Goal: Communication & Community: Participate in discussion

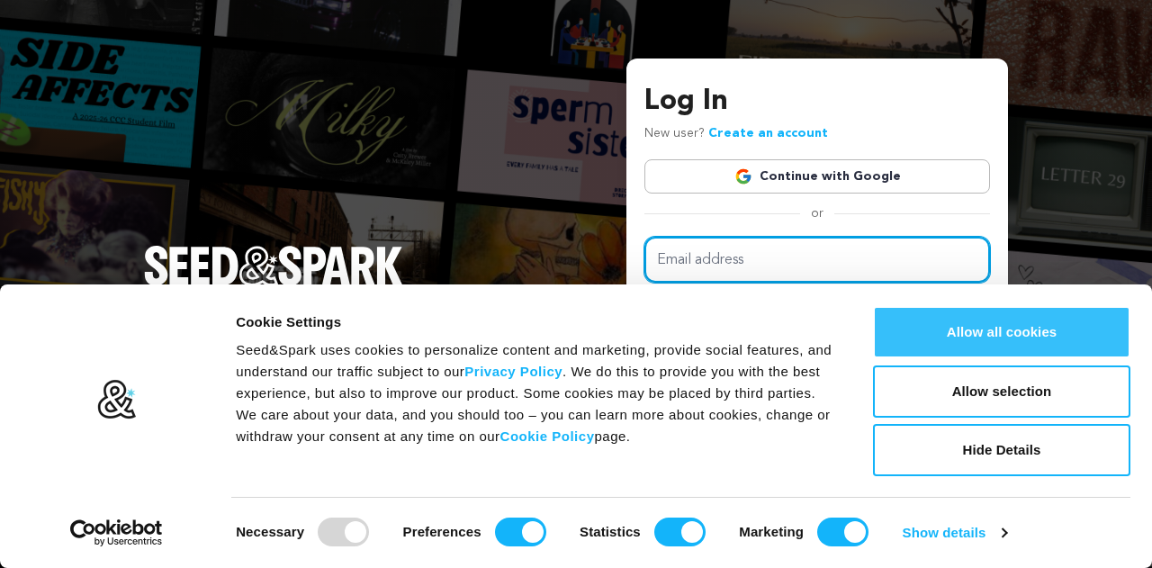
type input "gracehahn6@gmail.com"
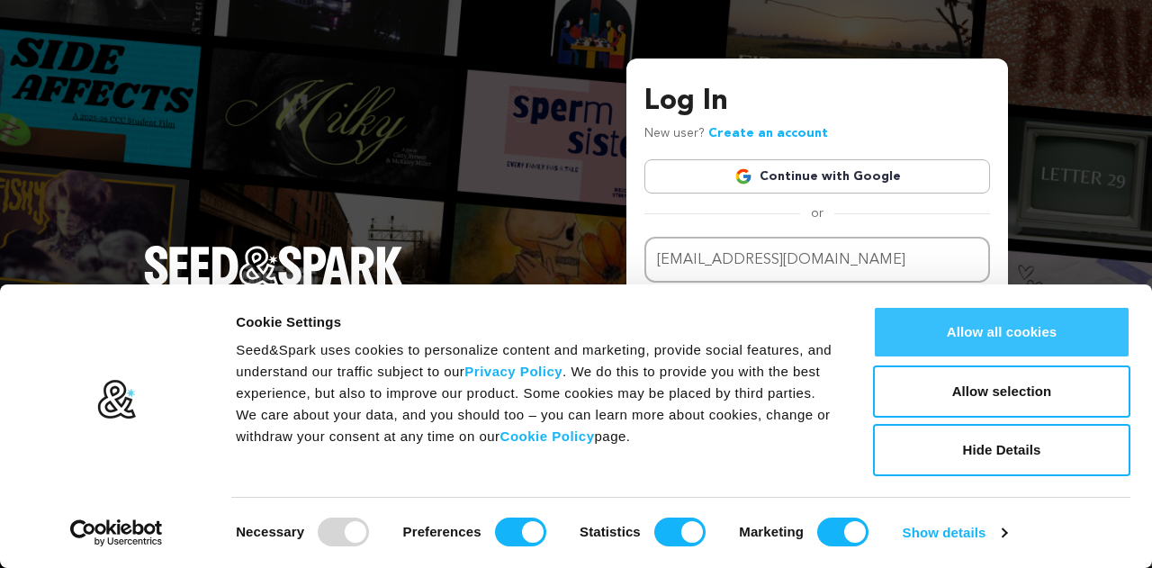
click at [1072, 324] on button "Allow all cookies" at bounding box center [1001, 332] width 257 height 52
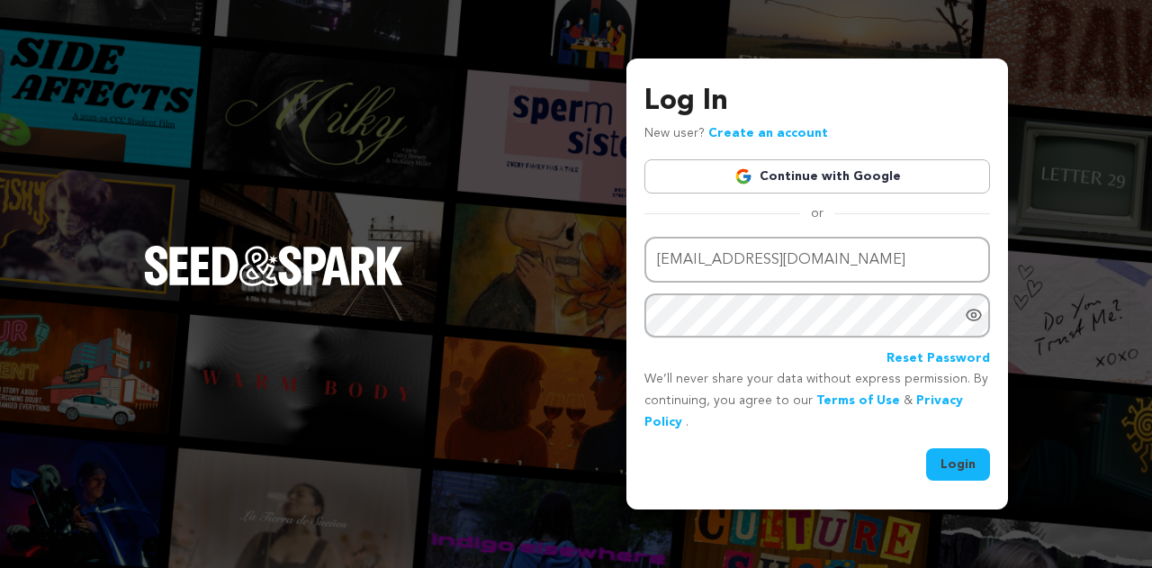
click at [960, 473] on button "Login" at bounding box center [958, 464] width 64 height 32
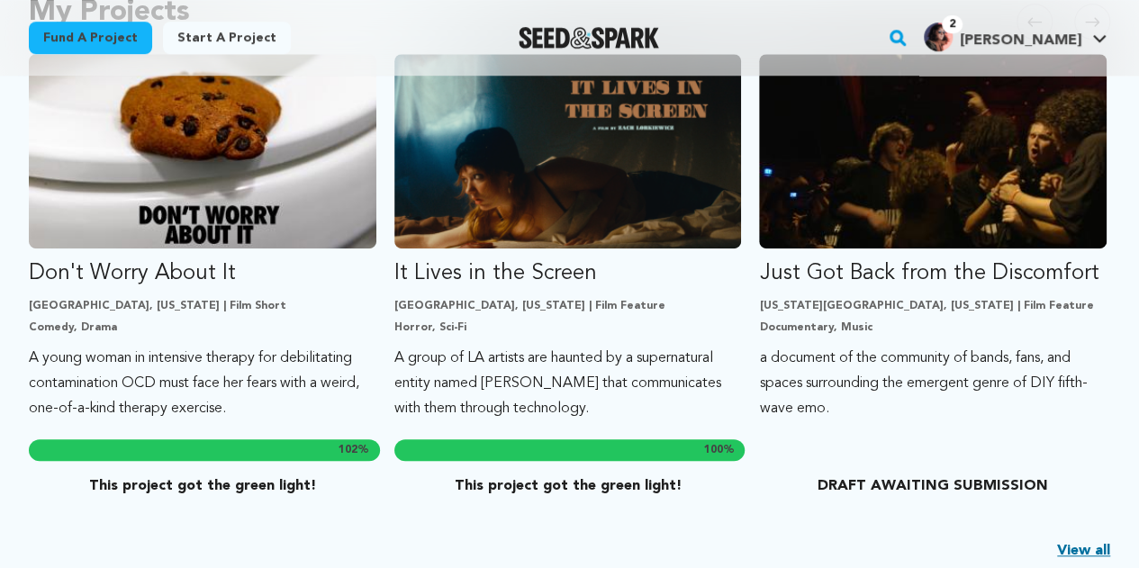
scroll to position [413, 0]
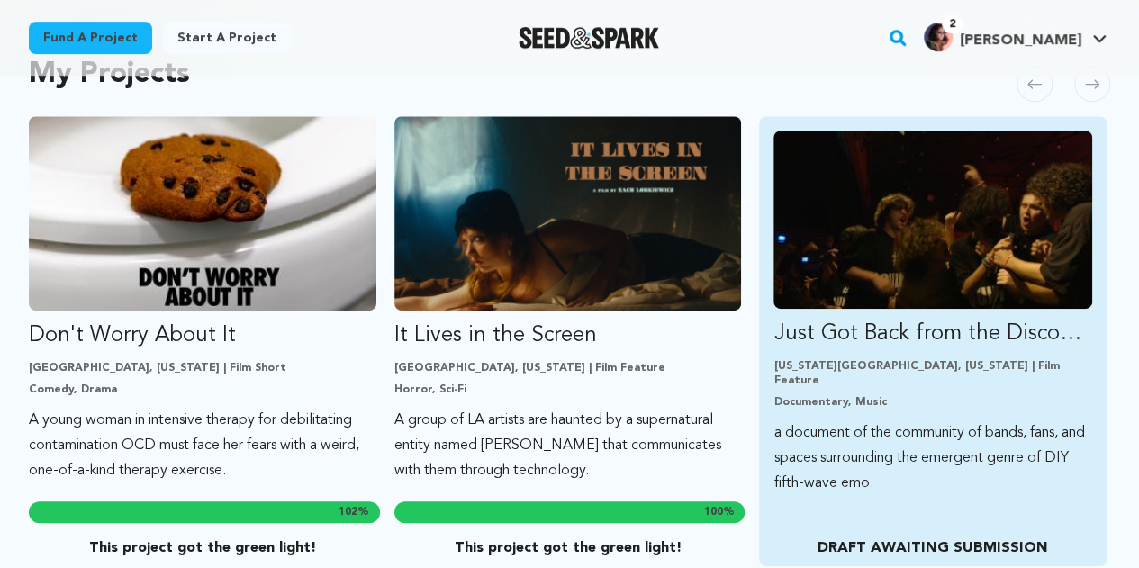
click at [846, 300] on img "Fund Just Got Back from the Discomfort" at bounding box center [932, 220] width 319 height 178
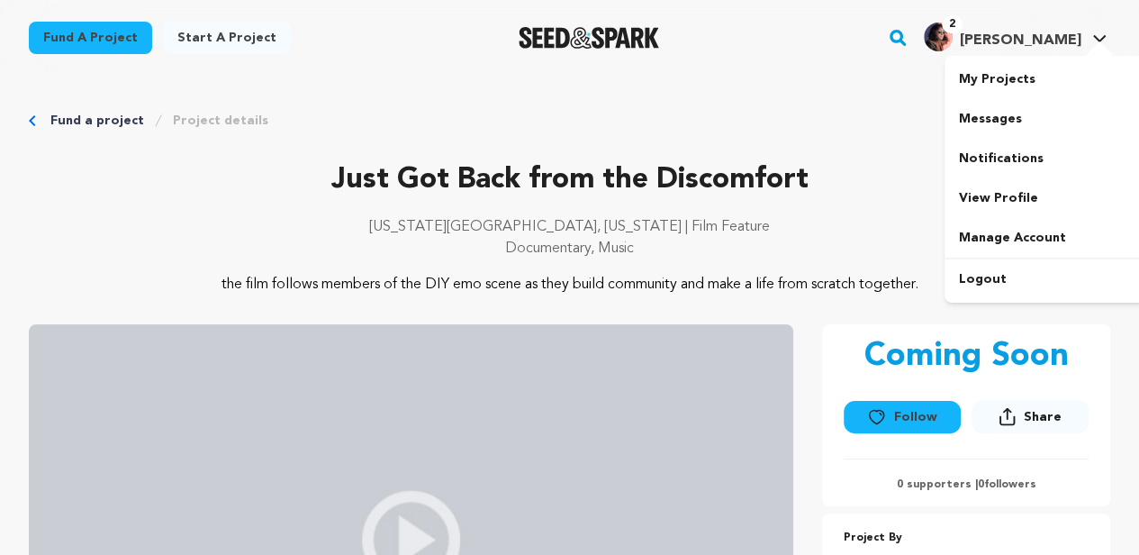
click at [952, 46] on img "Grace H.'s Profile" at bounding box center [938, 37] width 29 height 29
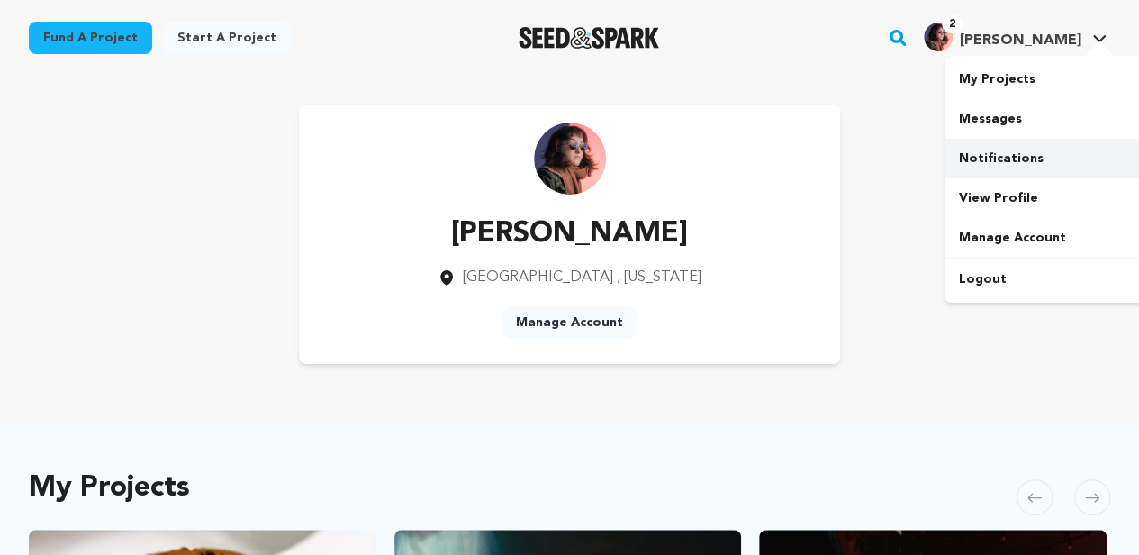
click at [1021, 166] on link "Notifications" at bounding box center [1045, 159] width 202 height 40
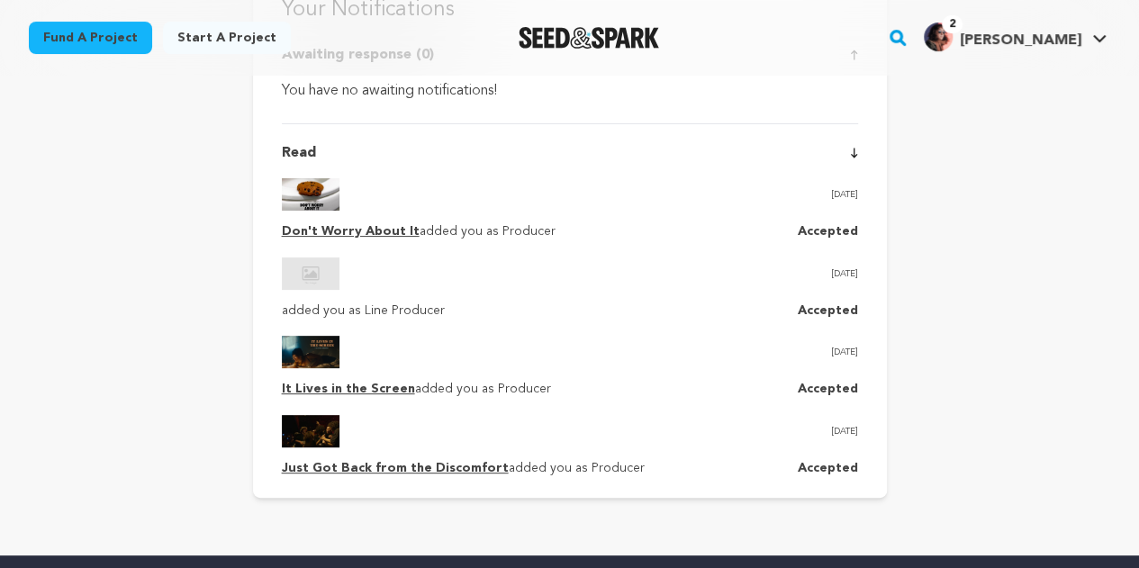
scroll to position [126, 0]
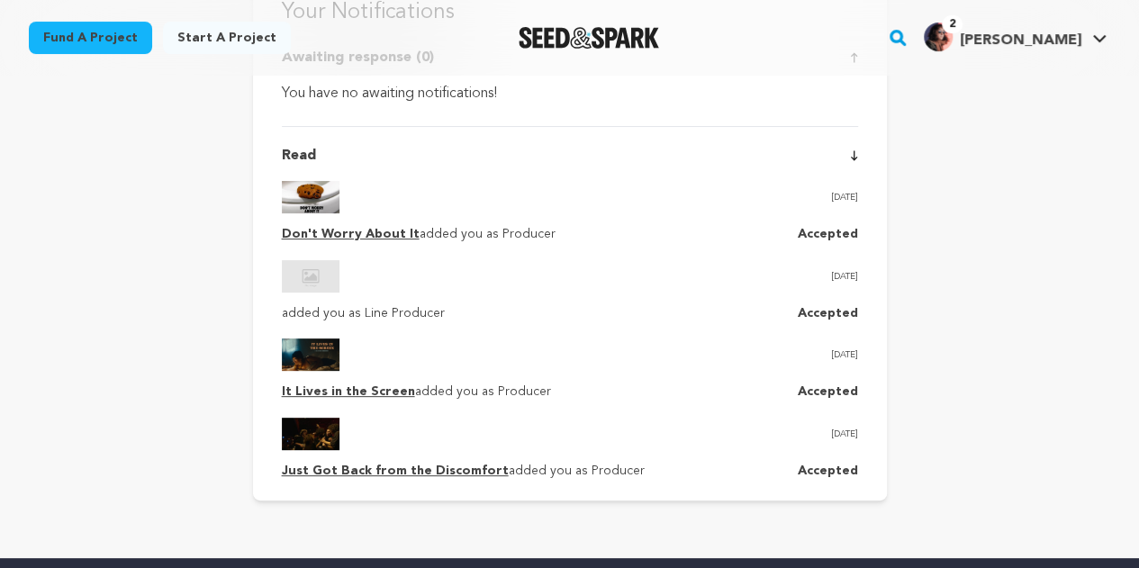
click at [436, 464] on p "Just Got Back from the Discomfort added you as Producer" at bounding box center [463, 472] width 363 height 22
click at [412, 477] on link "Just Got Back from the Discomfort" at bounding box center [395, 470] width 227 height 13
click at [373, 473] on link "Just Got Back from the Discomfort" at bounding box center [395, 470] width 227 height 13
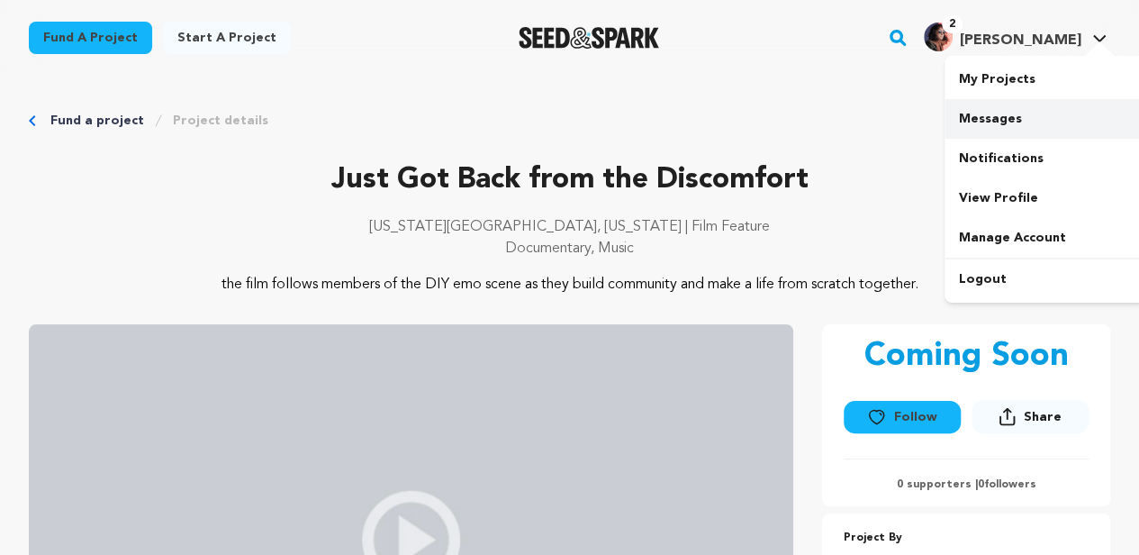
click at [993, 113] on link "Messages" at bounding box center [1045, 119] width 202 height 40
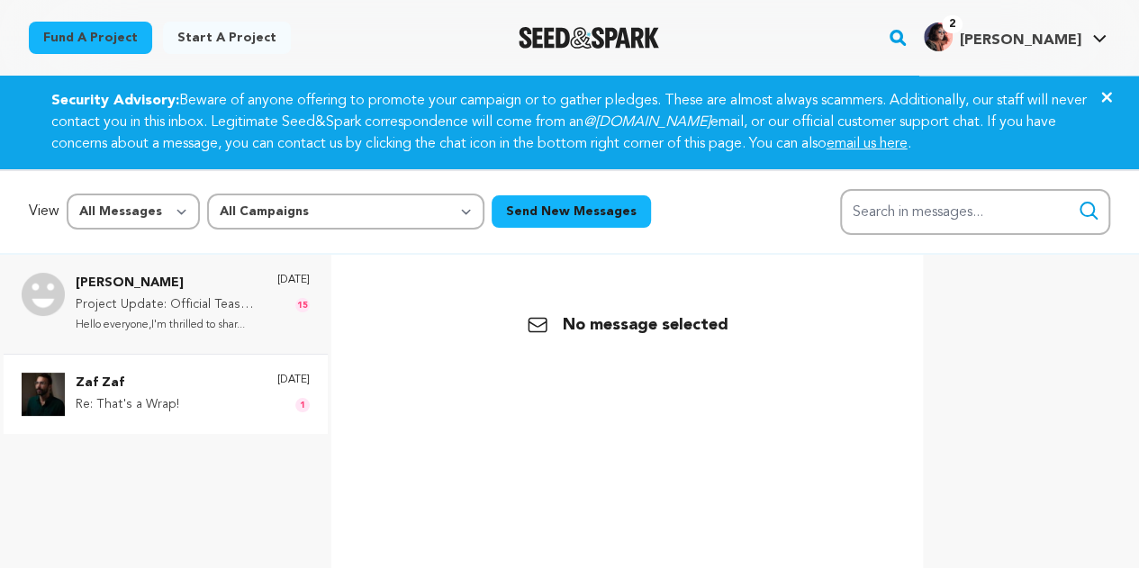
click at [116, 360] on div "Zaf Zaf Re: That's a Wrap! 5 years ago 1" at bounding box center [166, 394] width 324 height 80
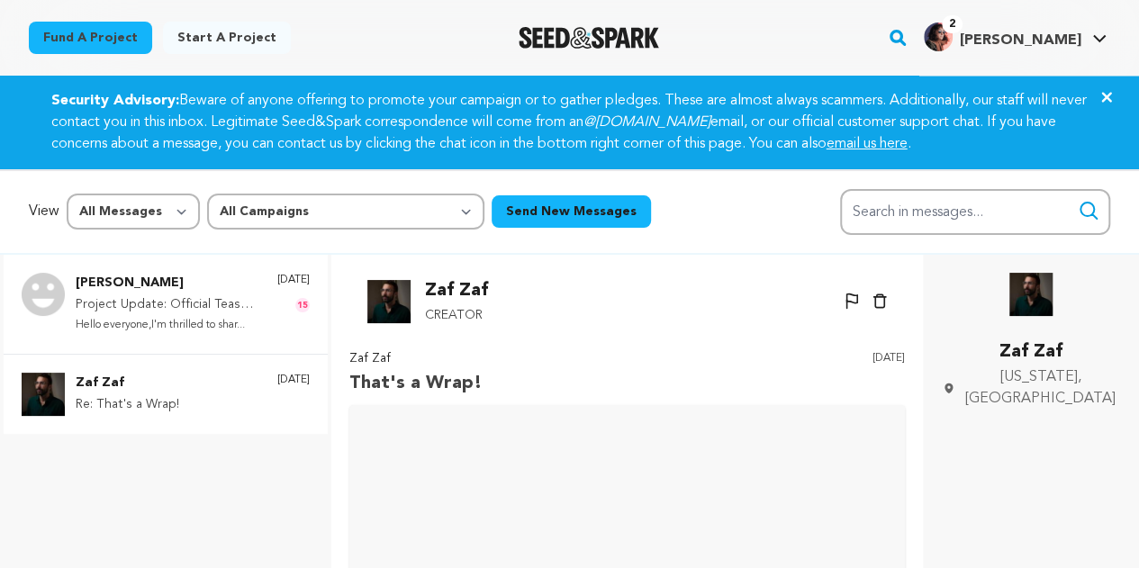
click at [123, 336] on p "Hello everyone,I'm thrilled to shar..." at bounding box center [168, 325] width 184 height 21
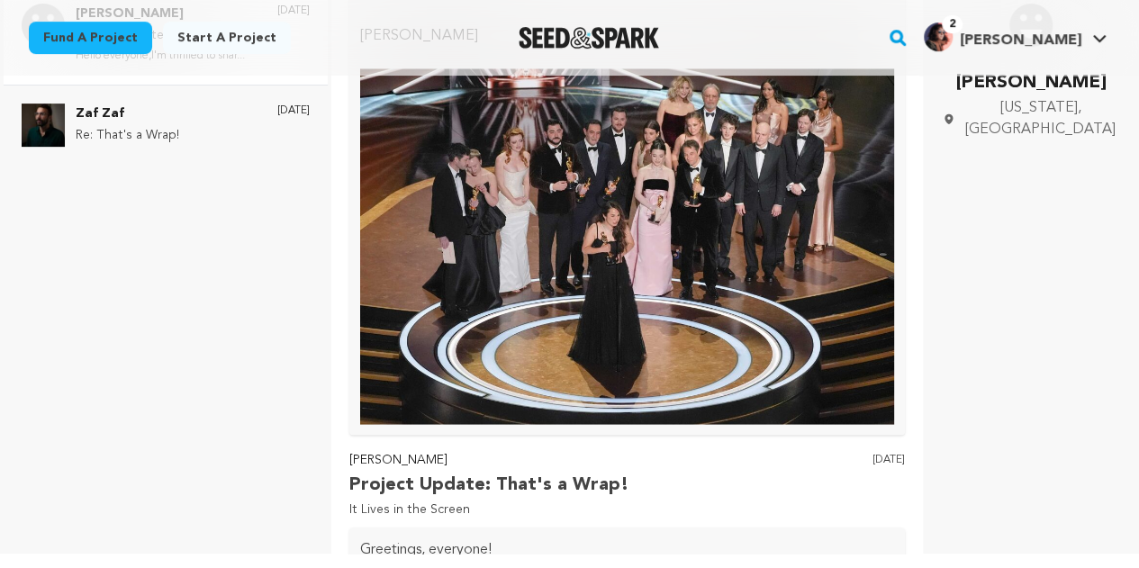
scroll to position [8396, 0]
